Goal: Navigation & Orientation: Understand site structure

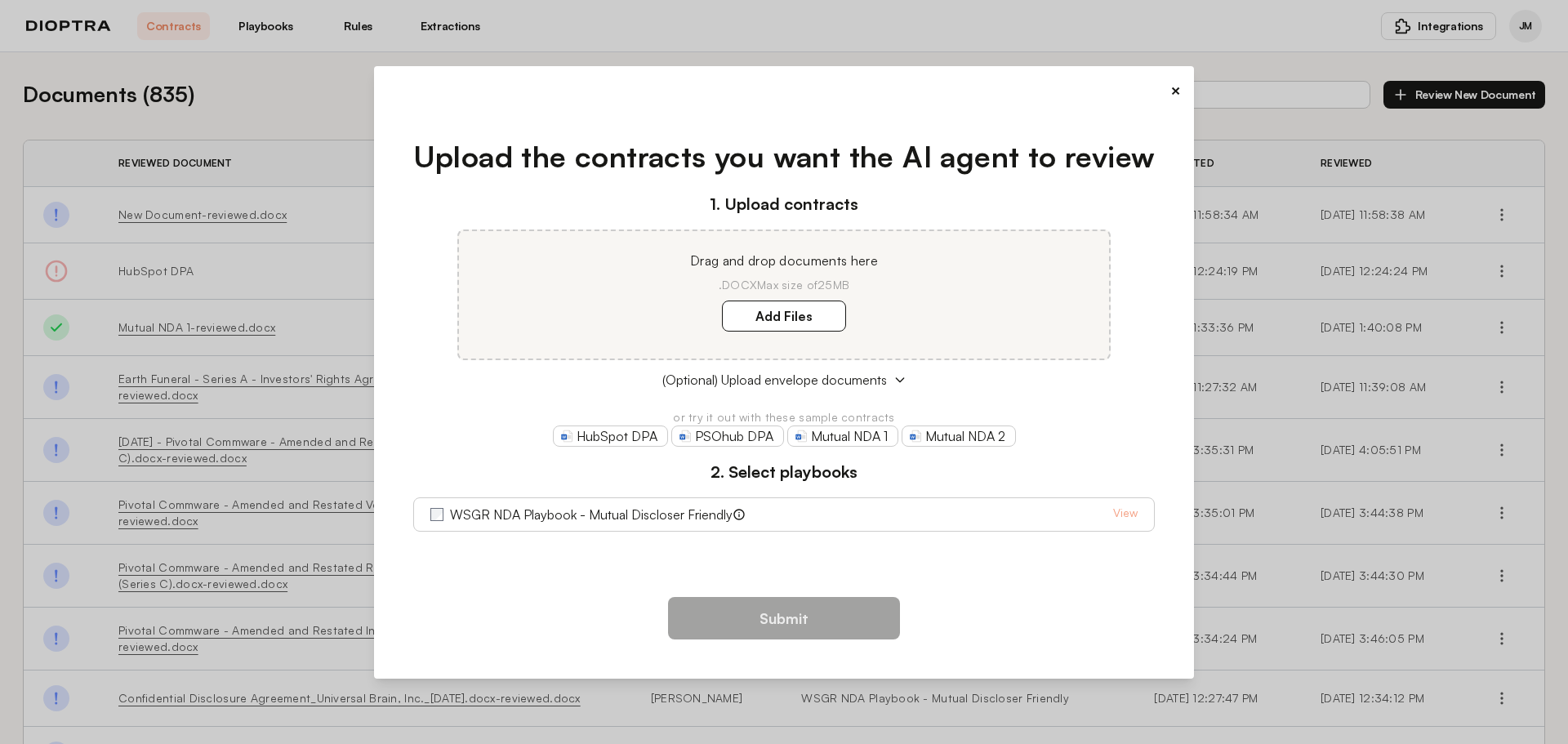
click at [1178, 89] on button "×" at bounding box center [1175, 90] width 10 height 23
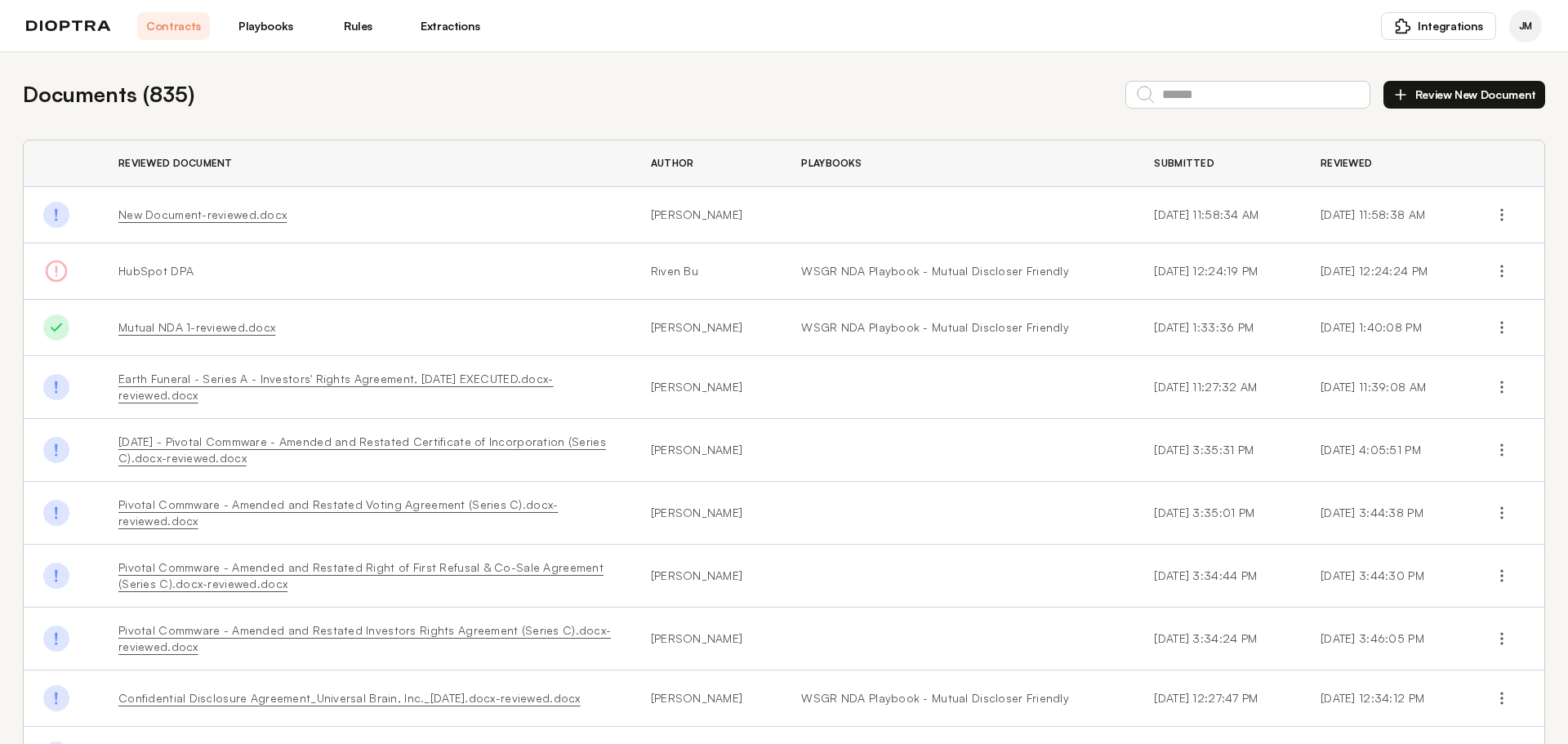
click at [286, 27] on link "Playbooks" at bounding box center [266, 26] width 73 height 28
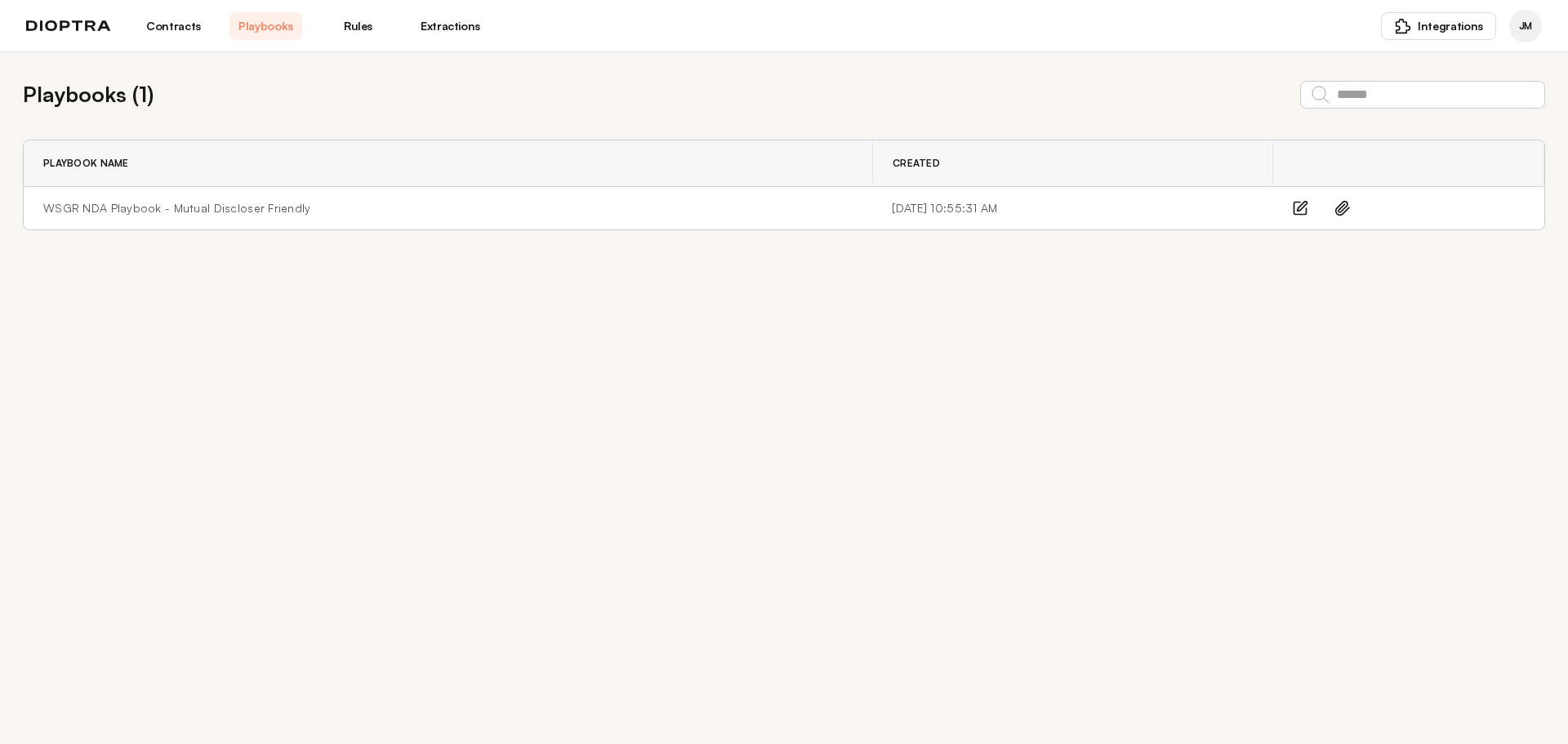
click at [354, 22] on link "Rules" at bounding box center [358, 26] width 73 height 28
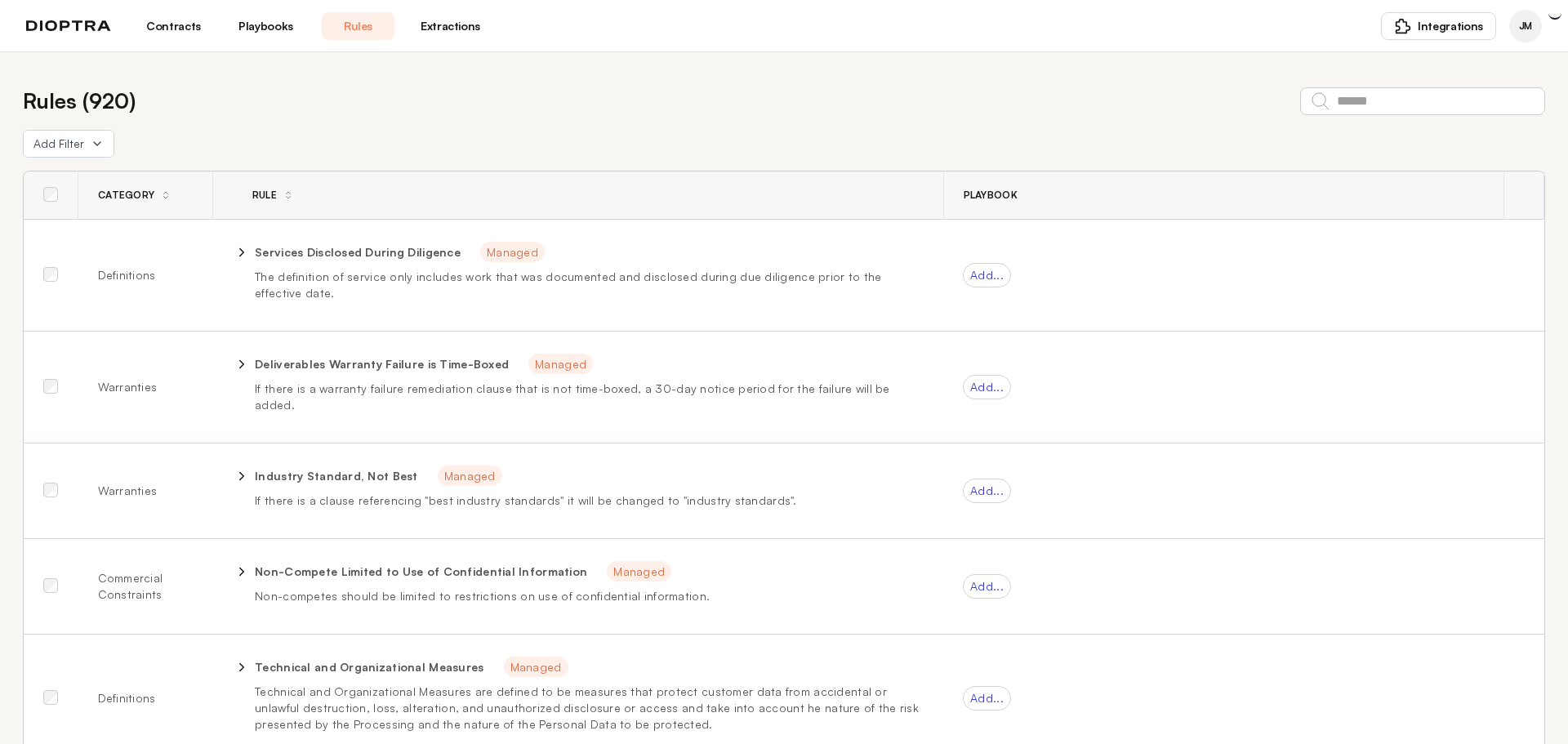
click at [449, 30] on link "Extractions" at bounding box center [450, 26] width 73 height 28
